Goal: Find contact information: Find contact information

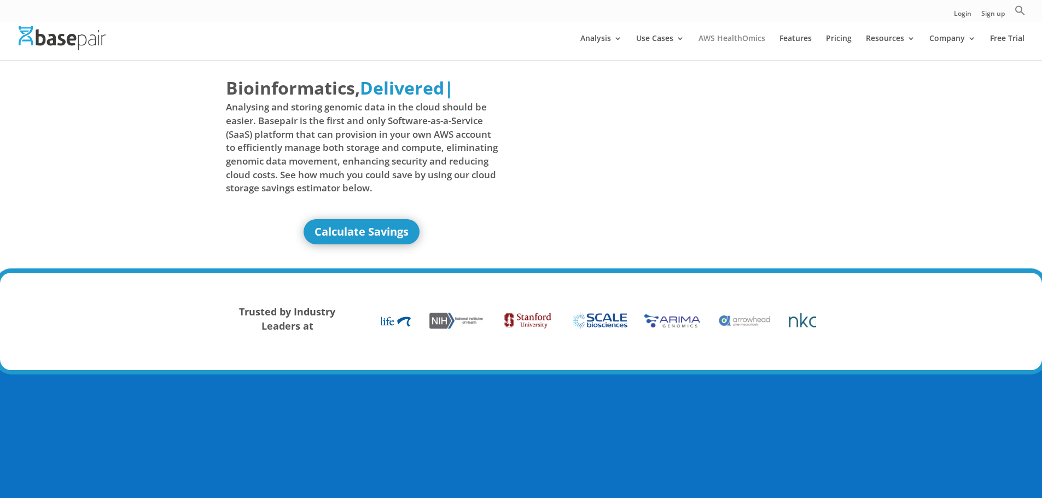
click at [733, 34] on link "AWS HealthOmics" at bounding box center [732, 47] width 67 height 26
